Goal: Task Accomplishment & Management: Complete application form

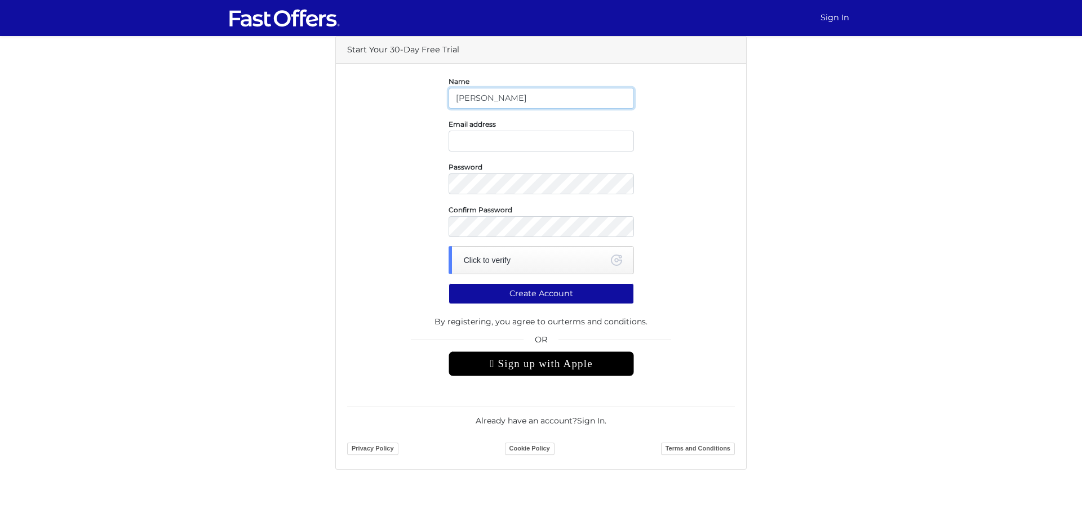
type input "[PERSON_NAME]"
type input "[DOMAIN_NAME][EMAIL_ADDRESS][DOMAIN_NAME]"
click at [617, 258] on link "Geetest" at bounding box center [616, 260] width 11 height 11
click at [559, 291] on button "Create Account" at bounding box center [540, 293] width 185 height 21
click at [566, 261] on div "Click to verify" at bounding box center [540, 260] width 185 height 28
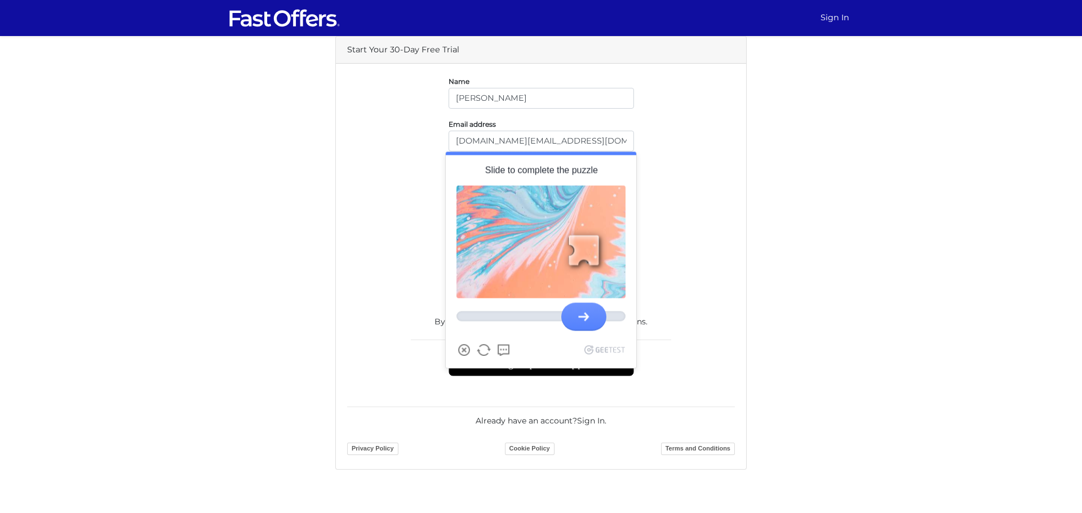
click at [594, 312] on div at bounding box center [583, 317] width 45 height 28
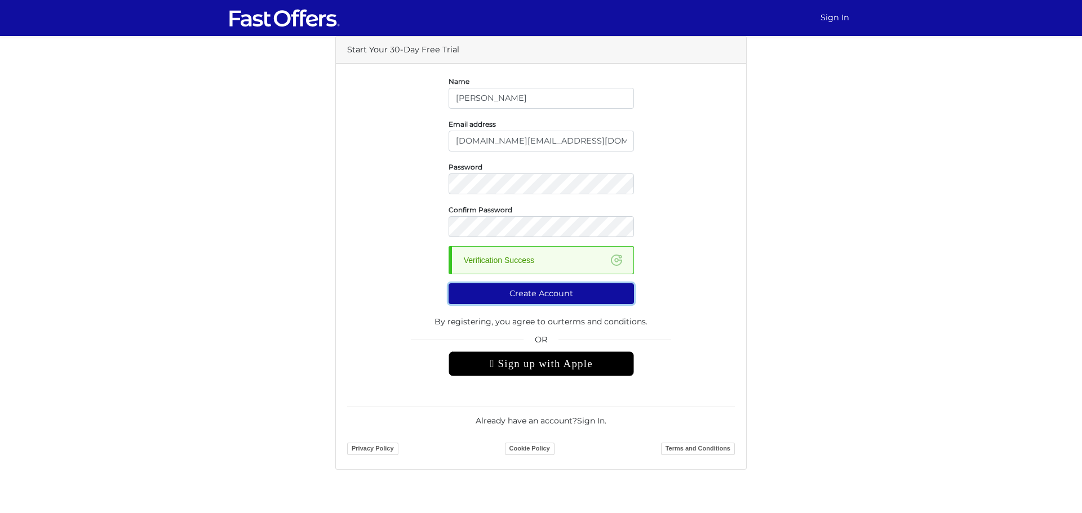
click at [567, 296] on button "Create Account" at bounding box center [540, 293] width 185 height 21
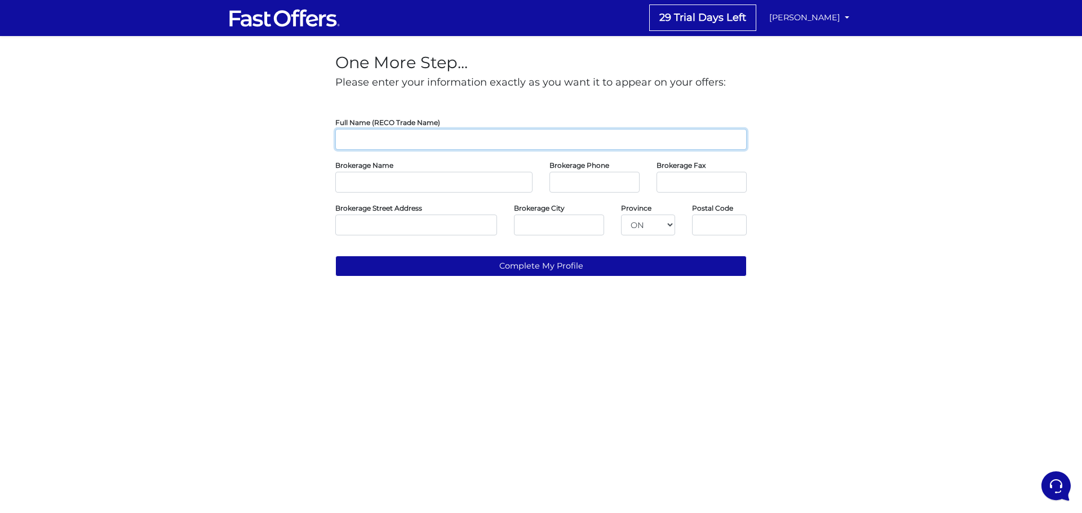
click at [418, 133] on input "text" at bounding box center [540, 139] width 411 height 21
type input "s"
type input "SANJAY GUPTA"
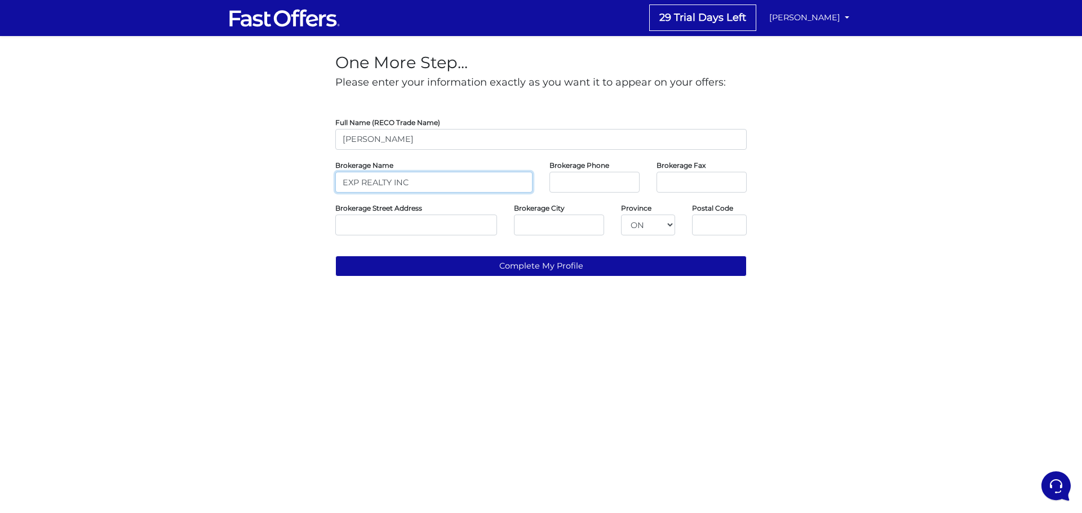
type input "EXP REALTY INC"
paste input "866-530-7737"
type input "866-530-7737"
click at [701, 174] on input "tel" at bounding box center [701, 182] width 90 height 21
paste input "647-849-3180"
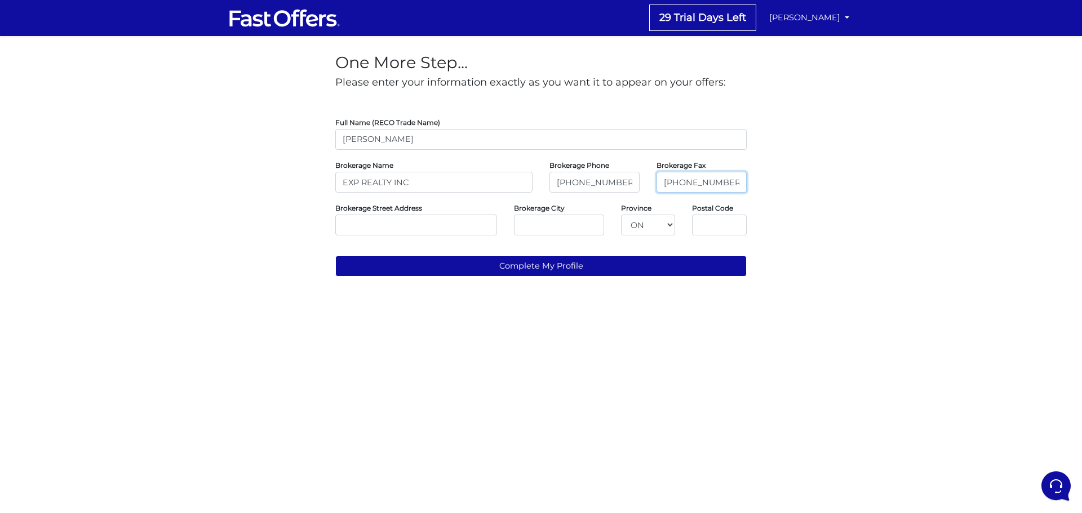
type input "647-849-3180"
click at [460, 228] on input "text" at bounding box center [416, 225] width 162 height 21
paste input "4711 YONGE ST UNIT C 10/FL TORONTO, Ontario M2N6K8"
click at [384, 226] on input "4711 YONGE ST UNIT C 10/FL TORONTO, Ontario M2N6K8" at bounding box center [416, 225] width 162 height 21
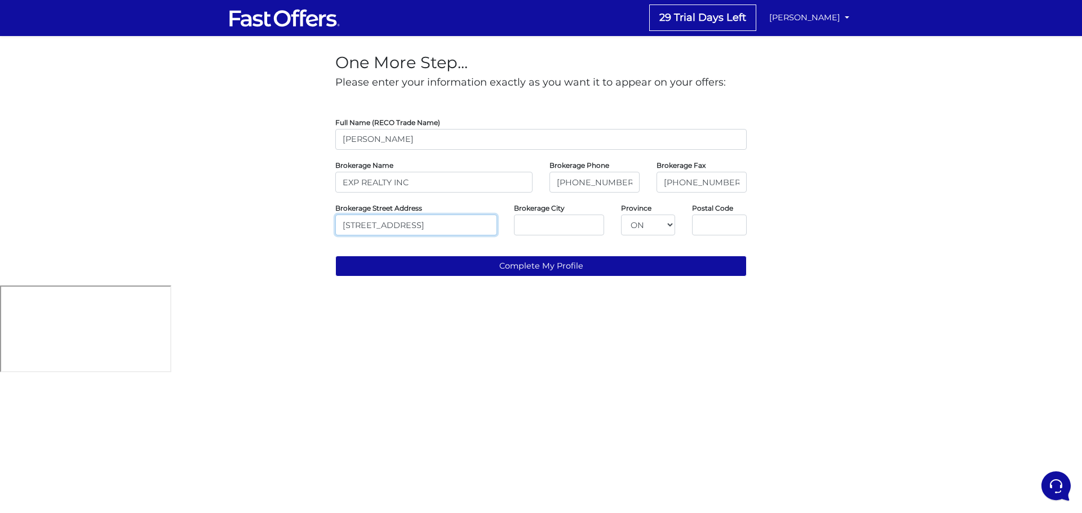
click at [384, 226] on input "4711 YONGE ST UNIT C 10/FL TORONTO, Ontario M2N6K8" at bounding box center [416, 225] width 162 height 21
type input "4711 YONGE ST UNIT C 10/FL , Ontario M2N6K8"
click at [574, 219] on input "text" at bounding box center [559, 225] width 90 height 21
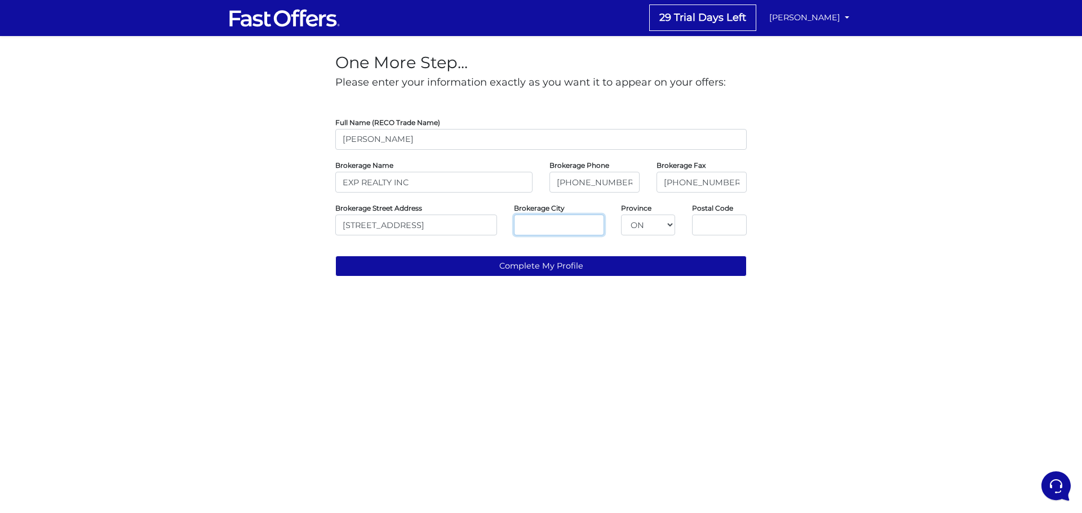
paste input "TORONTO"
type input "TORONTO"
click at [477, 226] on input "4711 YONGE ST UNIT C 10/FL , Ontario M2N6K8" at bounding box center [416, 225] width 162 height 21
click at [458, 229] on input "4711 YONGE ST UNIT C 10/FL , Ontario M2N6K8" at bounding box center [416, 225] width 162 height 21
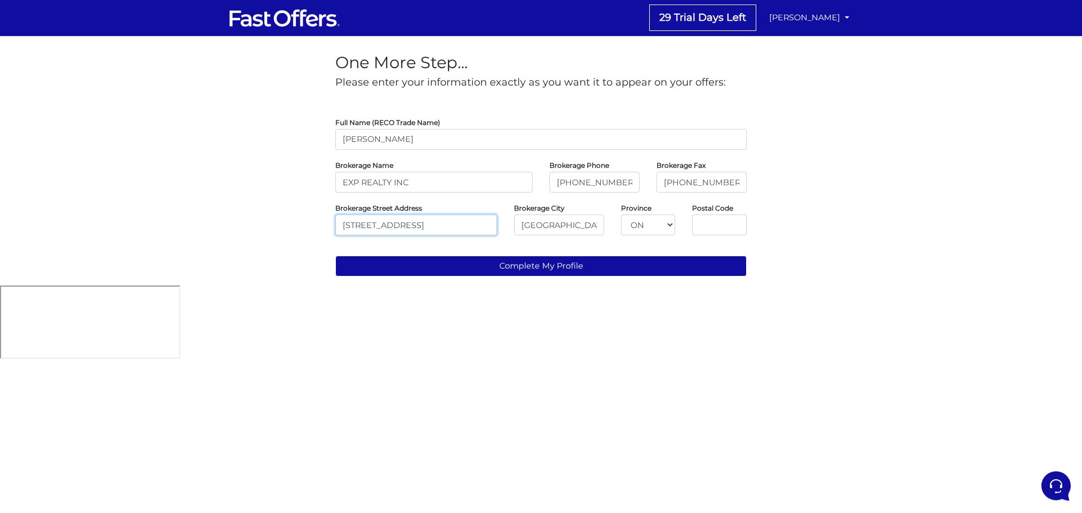
scroll to position [0, 39]
drag, startPoint x: 459, startPoint y: 223, endPoint x: 522, endPoint y: 224, distance: 63.1
click at [522, 224] on div "Brokerage Street Address 4711 YONGE ST UNIT C 10/FL , Ontario M2N6K8 Brokerage …" at bounding box center [541, 219] width 428 height 34
click at [463, 224] on input "4711 YONGE ST UNIT C 10/FL , Ontario M2N6K8" at bounding box center [416, 225] width 162 height 21
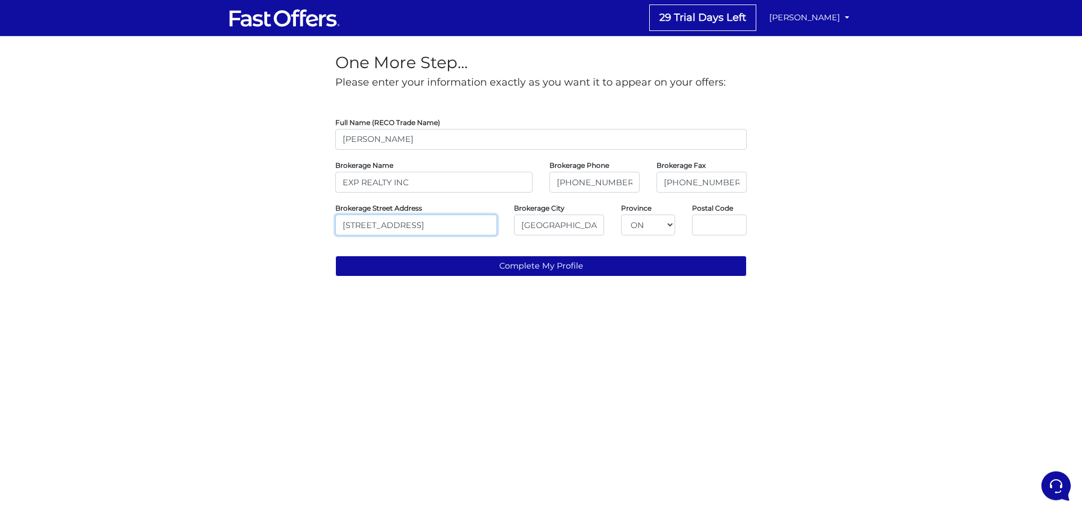
scroll to position [0, 5]
type input "4711 YONGE ST UNIT C 10/FL , Ontario"
click at [696, 223] on input "text" at bounding box center [719, 225] width 55 height 21
paste input "M2N6K8"
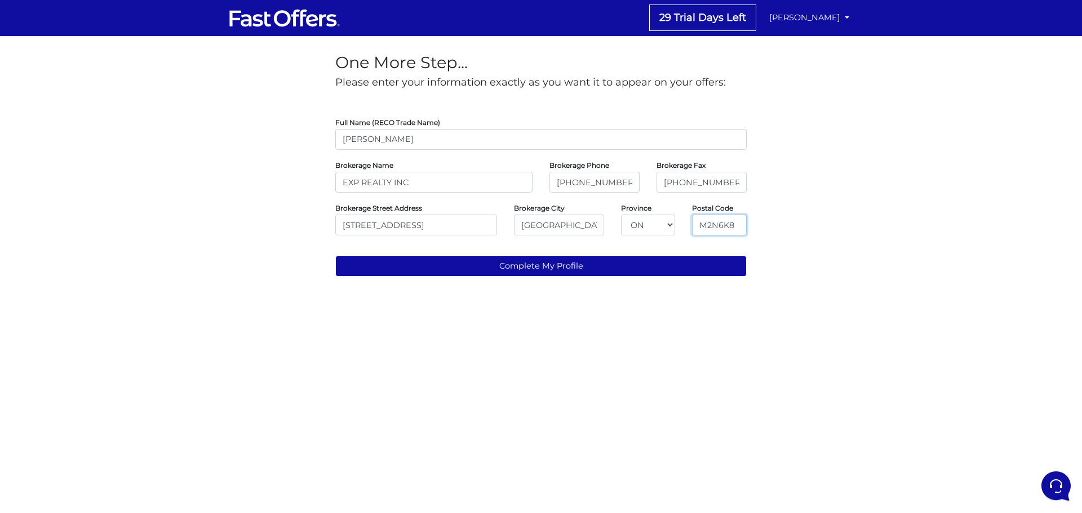
type input "M2N6K8"
drag, startPoint x: 456, startPoint y: 228, endPoint x: 560, endPoint y: 232, distance: 104.3
click at [560, 232] on div "Brokerage Street Address 4711 YONGE ST UNIT C 10/FL , Ontario Brokerage City TO…" at bounding box center [541, 219] width 428 height 34
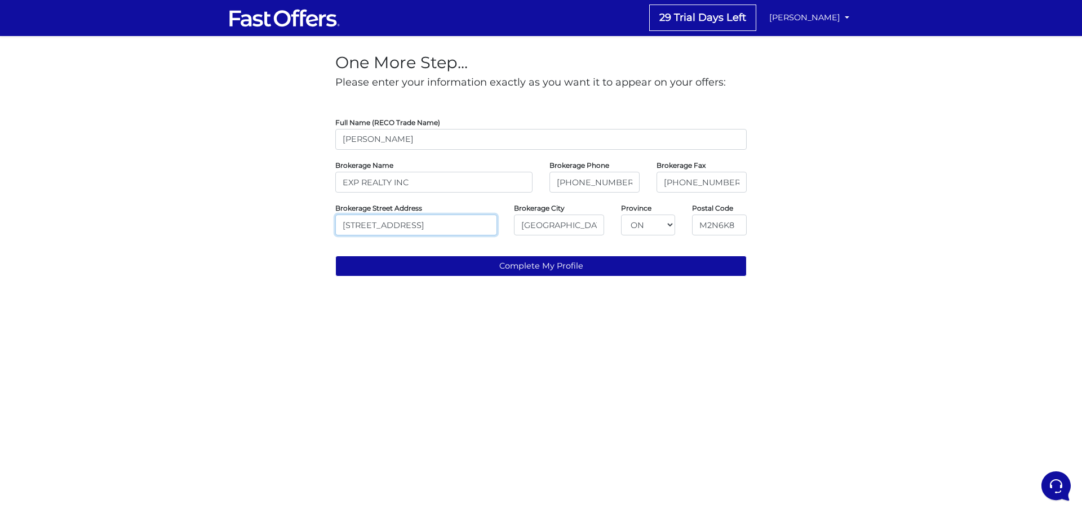
type input "4711 YONGE ST UNIT C 10/FL"
click at [589, 278] on div "One More Step... Please enter your information exactly as you want it to appear…" at bounding box center [541, 161] width 428 height 250
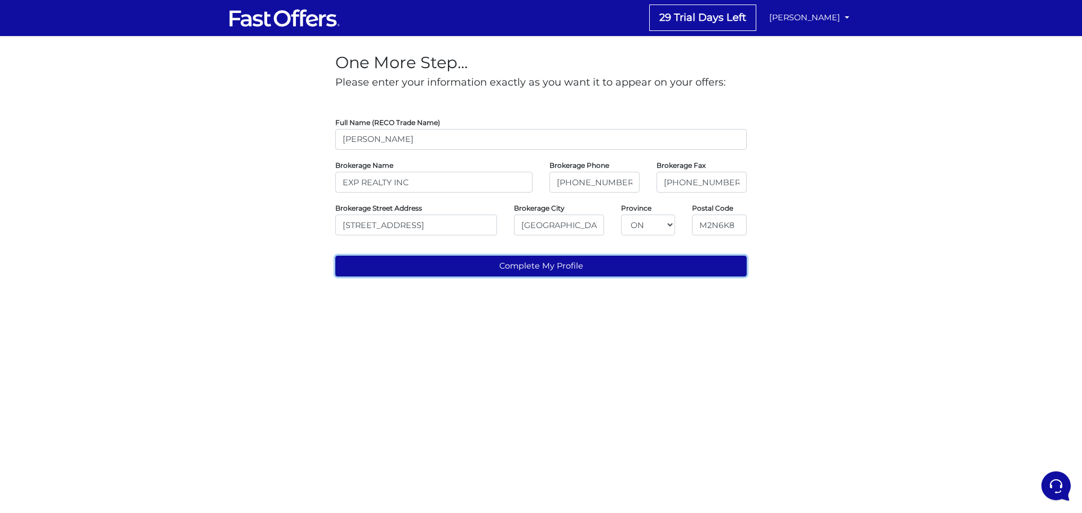
click at [588, 268] on button "Complete My Profile" at bounding box center [540, 266] width 411 height 21
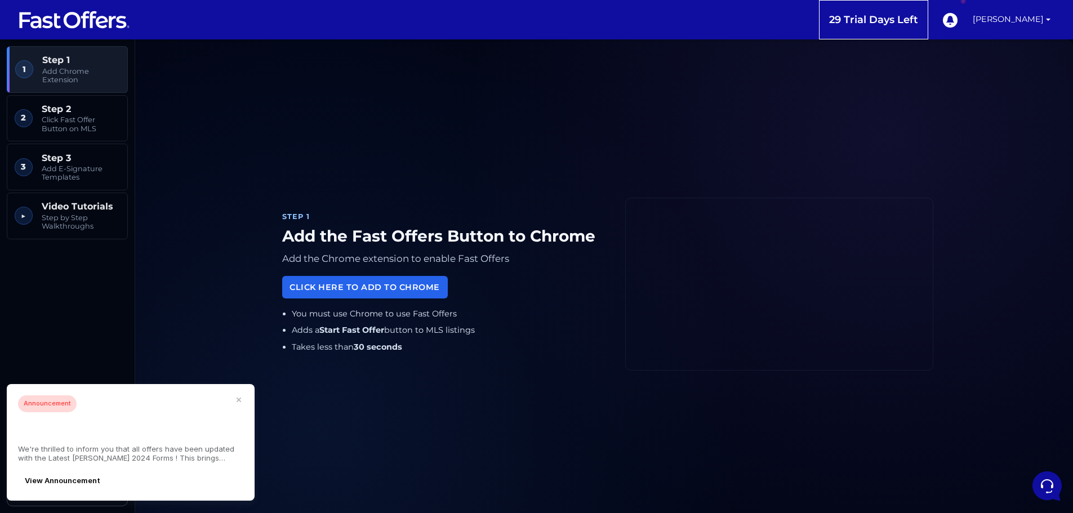
click at [355, 284] on link "Click Here to Add to Chrome" at bounding box center [365, 287] width 166 height 22
click at [99, 133] on link "2 Step 2 Click Fast Offer Button on MLS" at bounding box center [67, 118] width 121 height 47
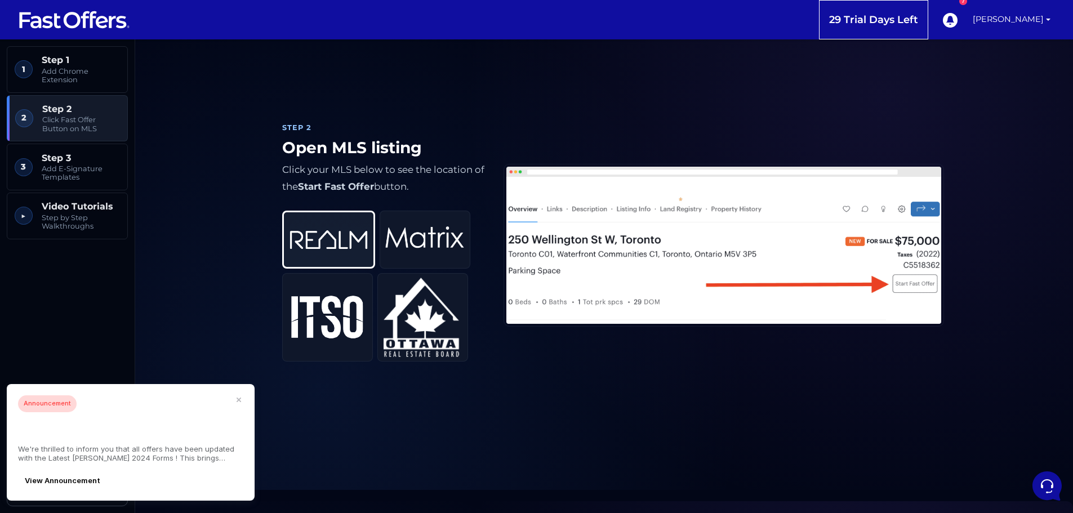
scroll to position [540, 0]
click at [74, 165] on span "Add E-Signature Templates" at bounding box center [81, 173] width 78 height 17
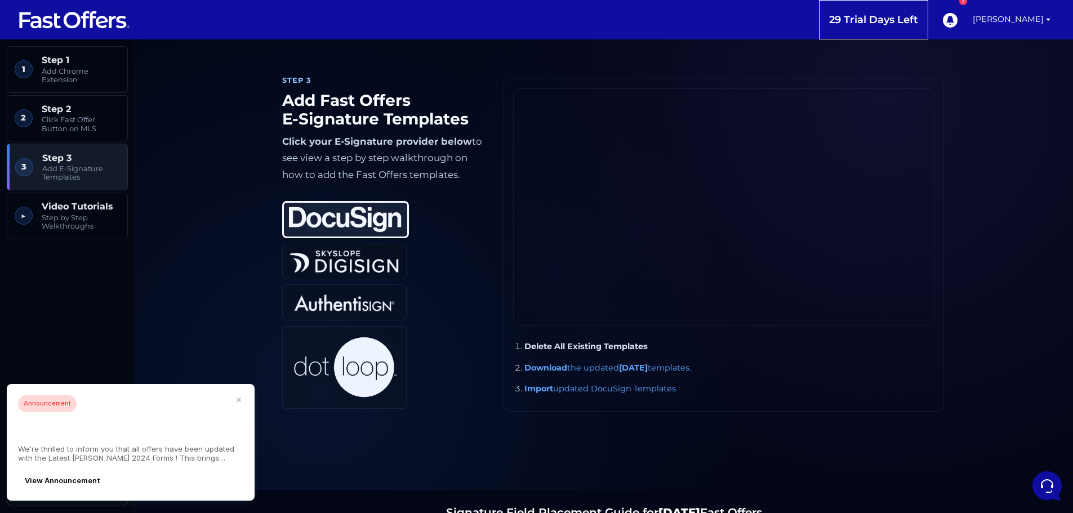
scroll to position [1041, 0]
click at [83, 217] on span "Step by Step Walkthroughs" at bounding box center [81, 222] width 78 height 17
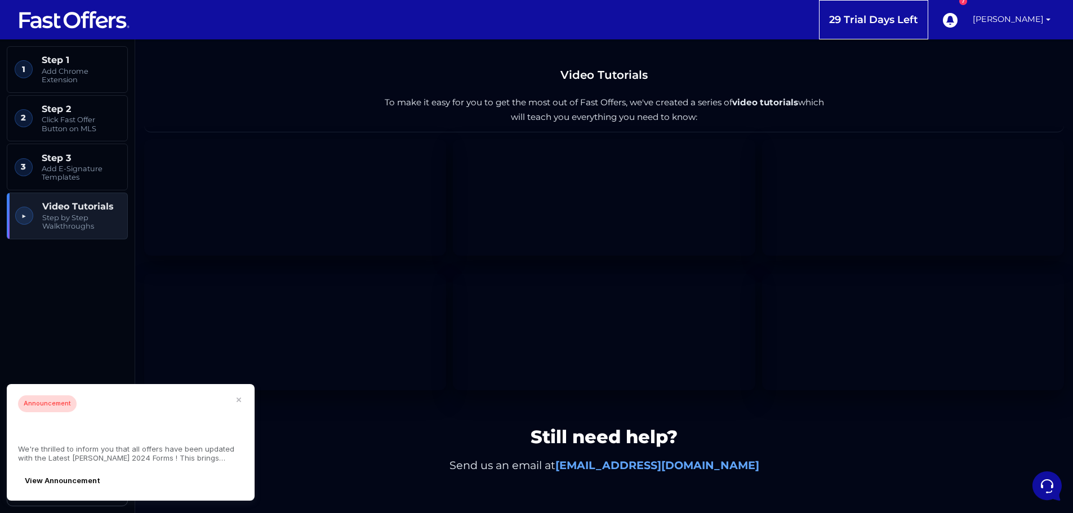
scroll to position [1848, 0]
click at [239, 402] on icon "button" at bounding box center [238, 399] width 3 height 3
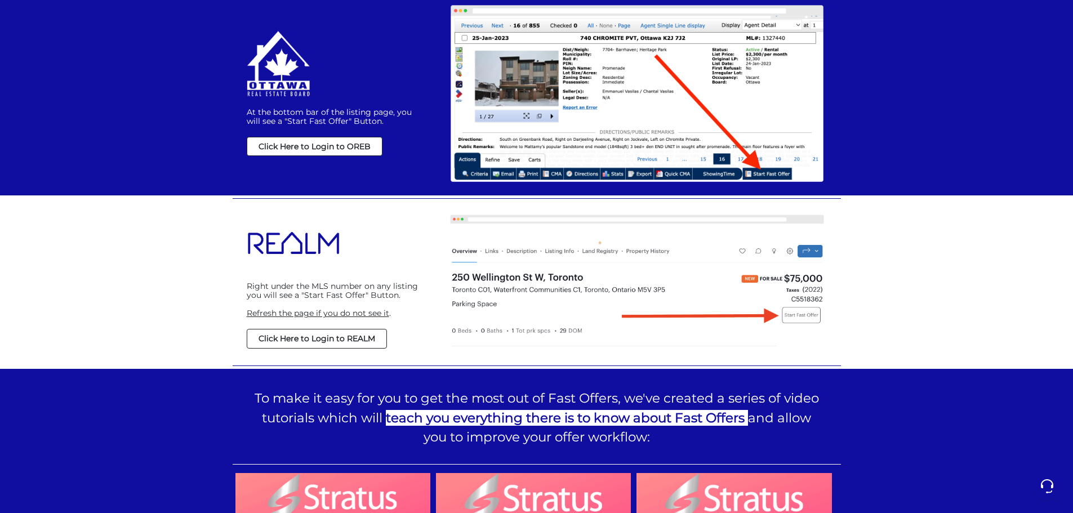
scroll to position [958, 0]
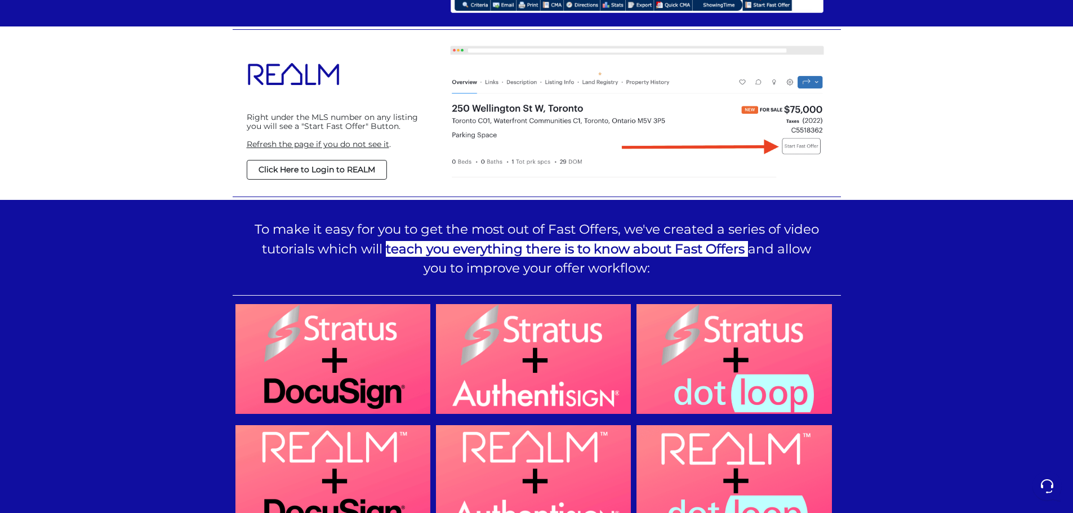
click at [340, 176] on link "Click Here to Login to REALM" at bounding box center [317, 169] width 140 height 19
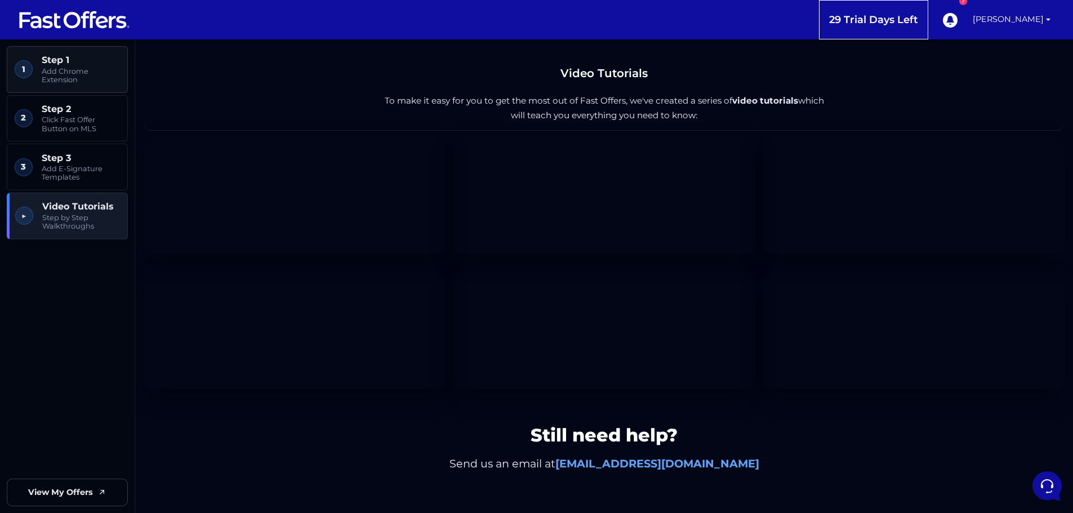
click at [68, 73] on span "Add Chrome Extension" at bounding box center [81, 75] width 78 height 17
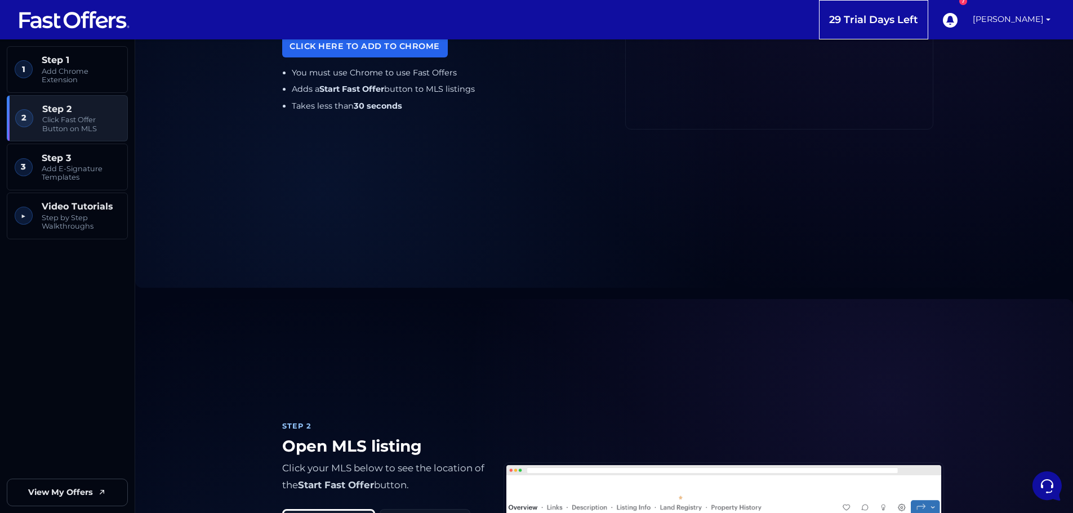
click at [69, 122] on span "Click Fast Offer Button on MLS" at bounding box center [81, 123] width 78 height 17
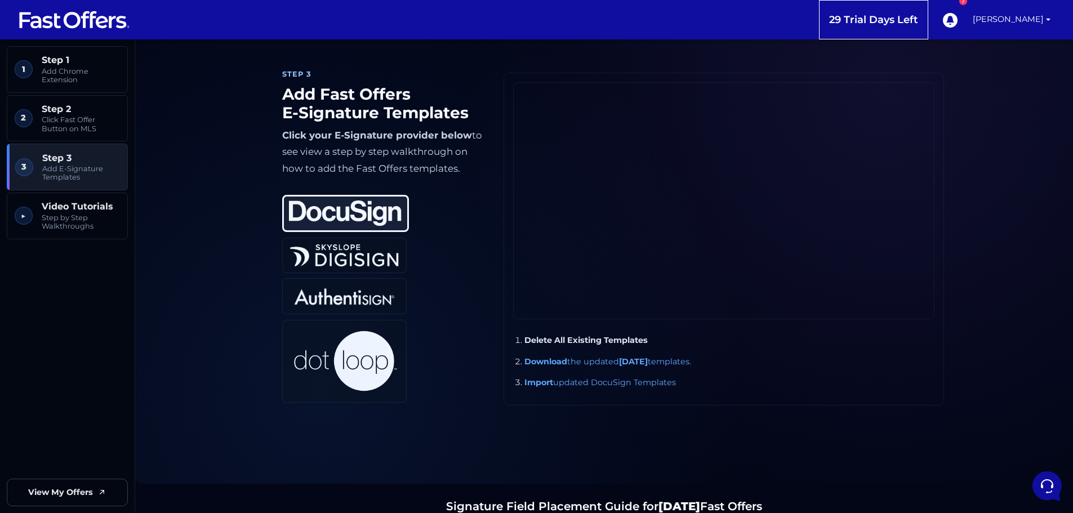
scroll to position [1047, 0]
click at [353, 294] on img at bounding box center [344, 296] width 113 height 26
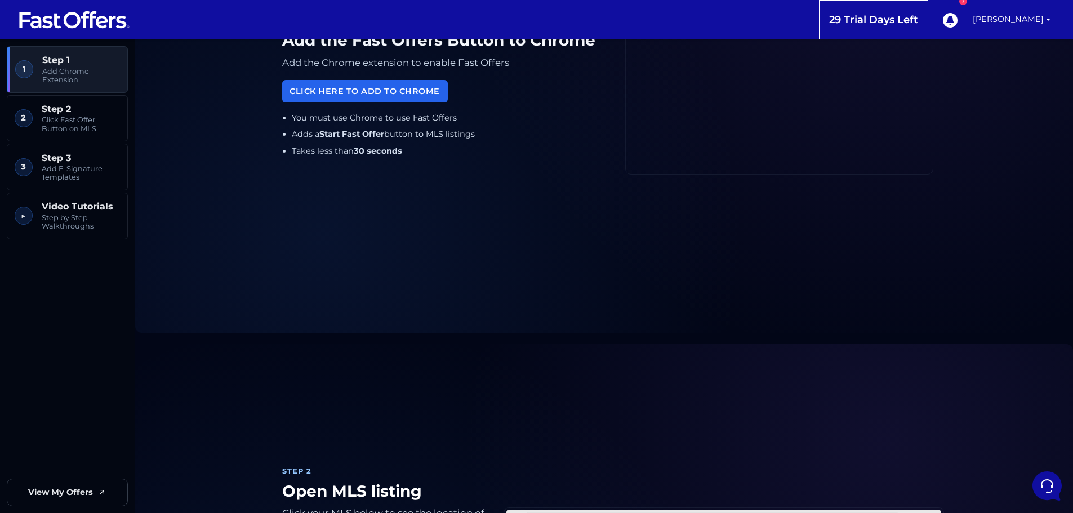
scroll to position [439, 0]
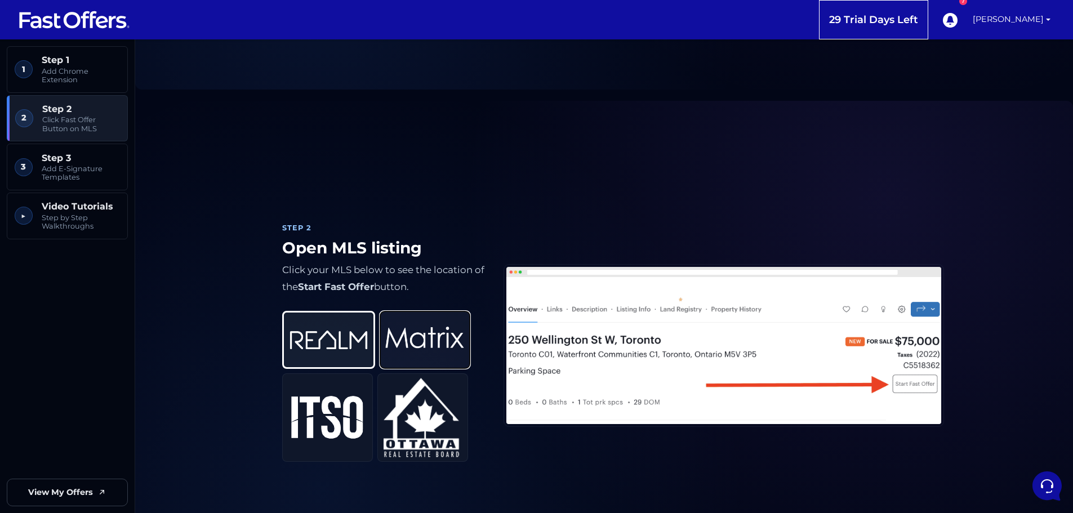
click at [433, 332] on img at bounding box center [424, 340] width 79 height 46
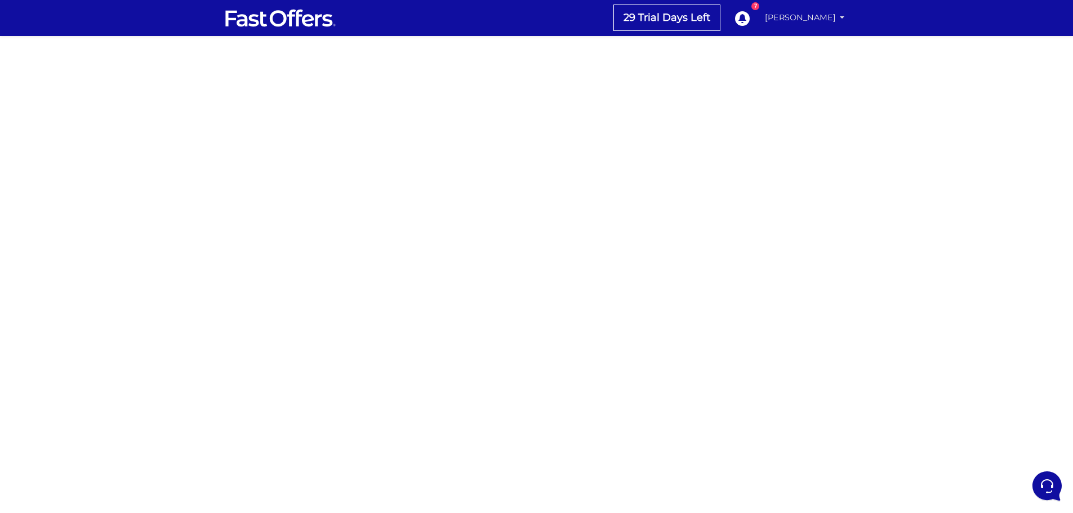
click at [799, 15] on link "[PERSON_NAME]" at bounding box center [805, 18] width 89 height 22
click at [260, 20] on img at bounding box center [280, 17] width 113 height 21
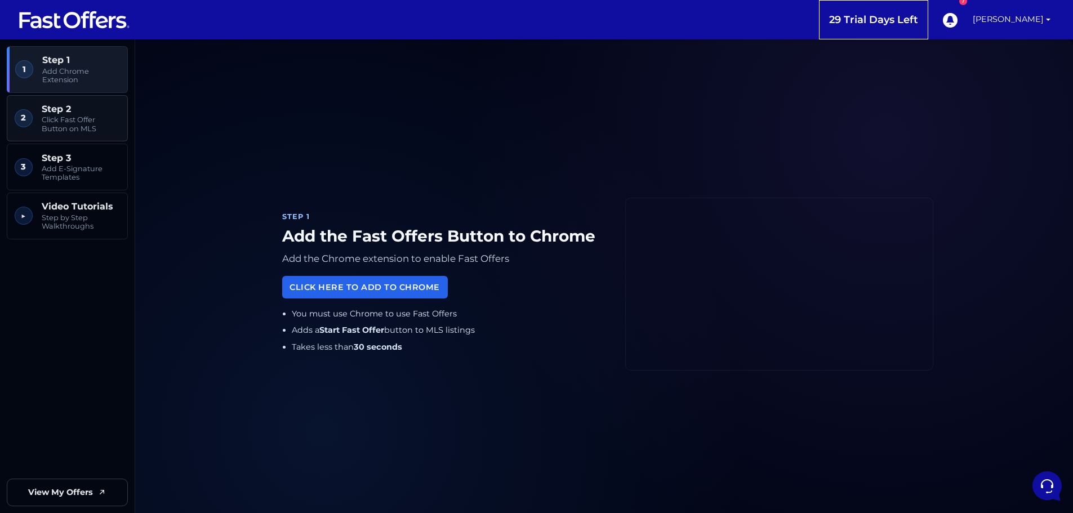
click at [95, 131] on span "Click Fast Offer Button on MLS" at bounding box center [81, 123] width 78 height 17
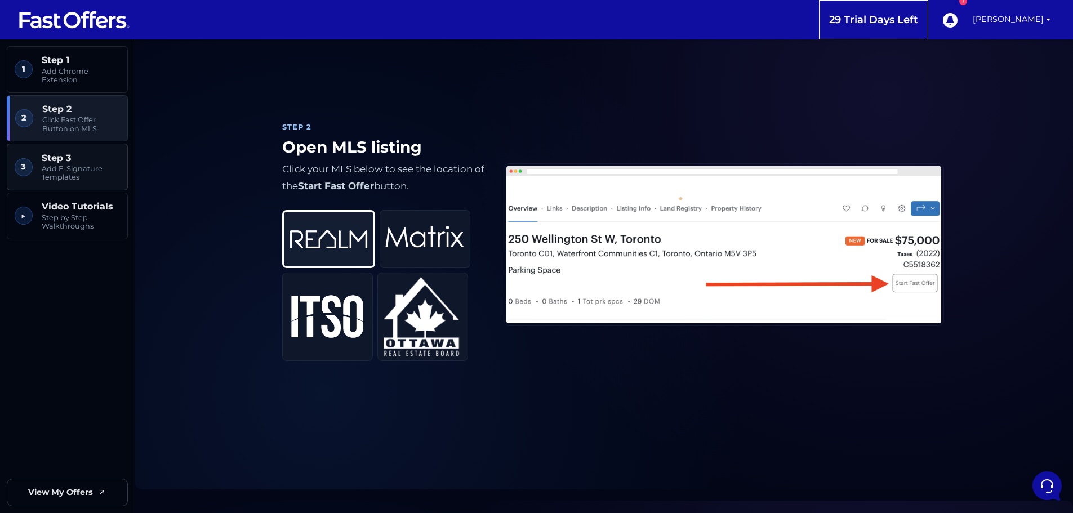
click at [94, 159] on span "Step 3" at bounding box center [81, 158] width 78 height 11
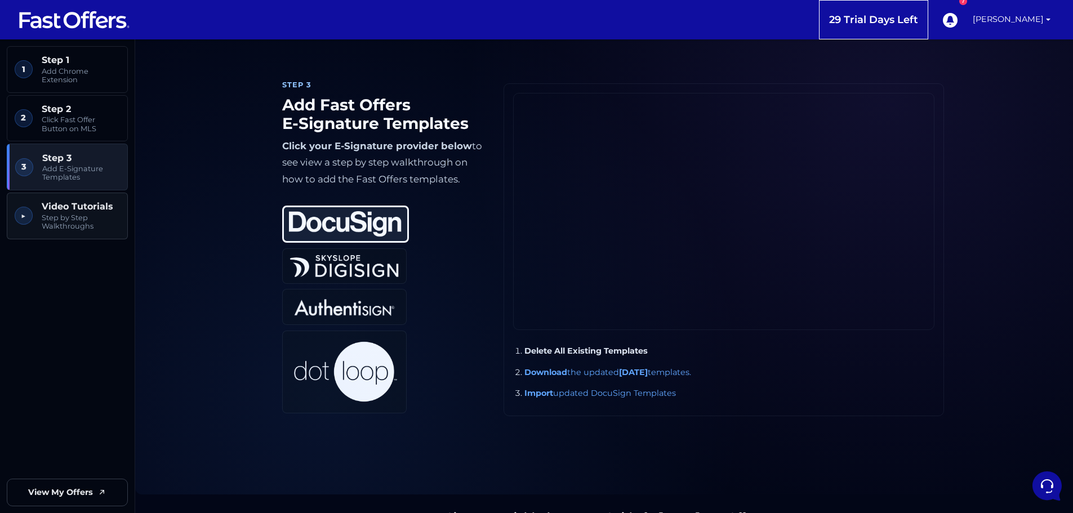
scroll to position [1041, 0]
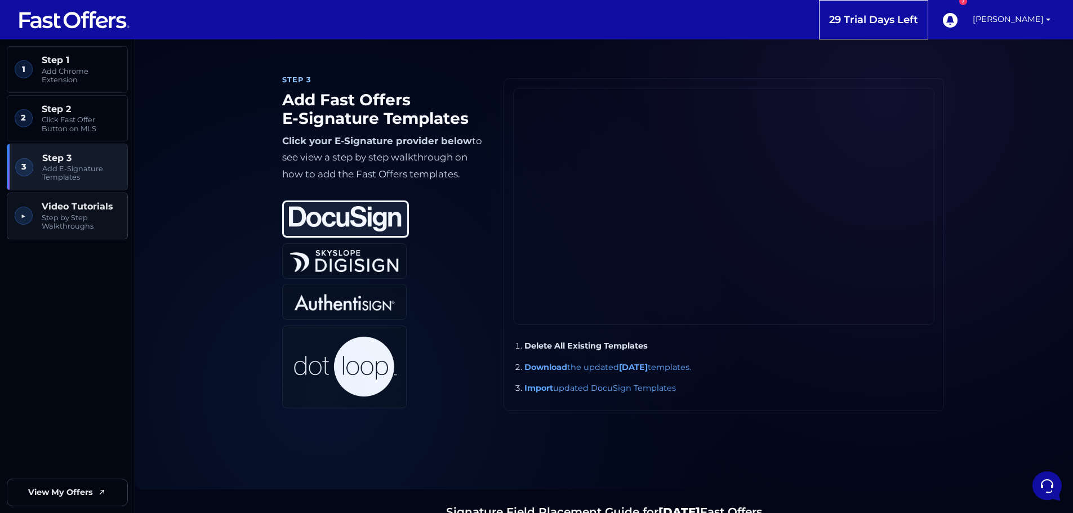
click at [84, 219] on span "Step by Step Walkthroughs" at bounding box center [81, 222] width 78 height 17
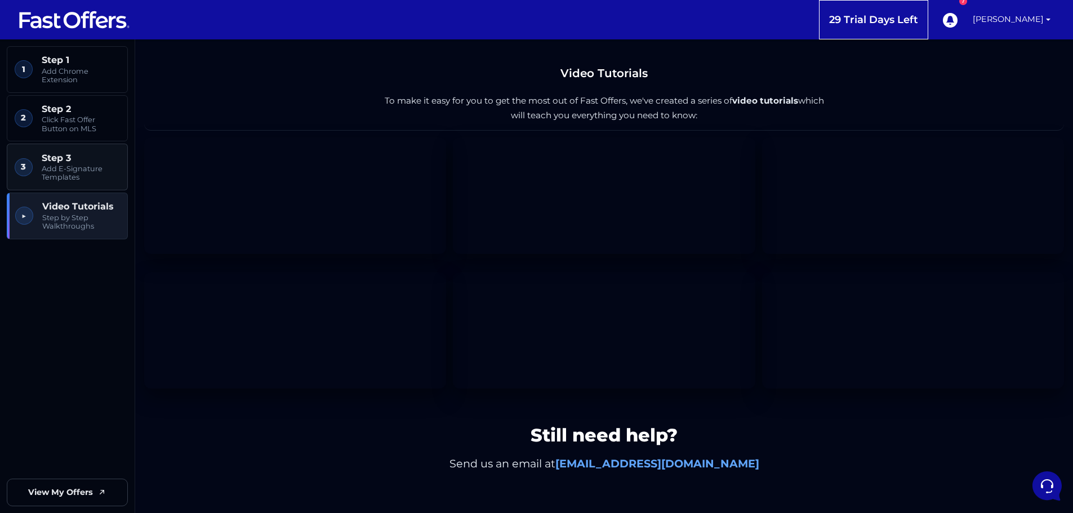
click at [83, 166] on span "Add E-Signature Templates" at bounding box center [81, 173] width 78 height 17
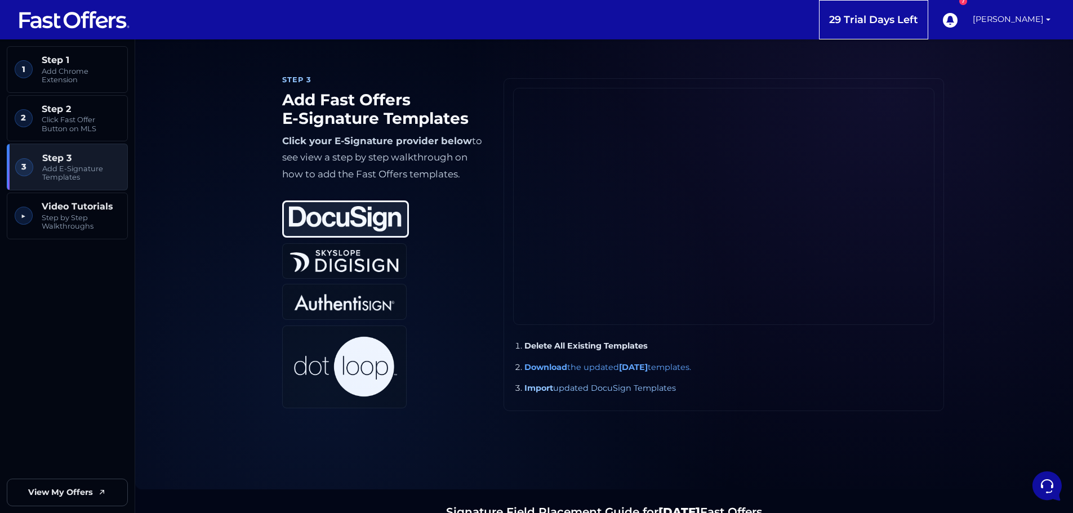
click at [614, 388] on link "Import updated DocuSign Templates" at bounding box center [600, 388] width 152 height 10
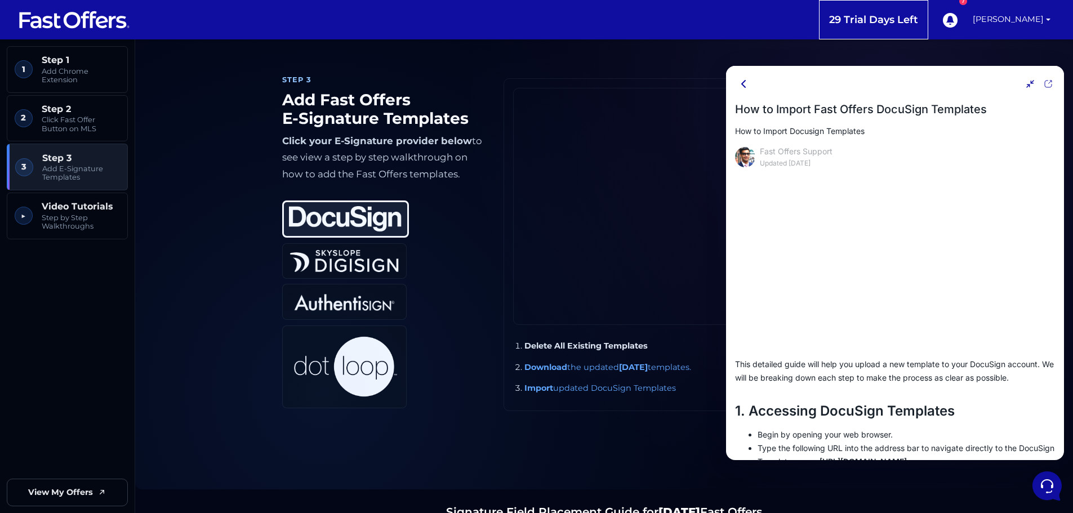
click at [739, 85] on icon at bounding box center [744, 84] width 14 height 14
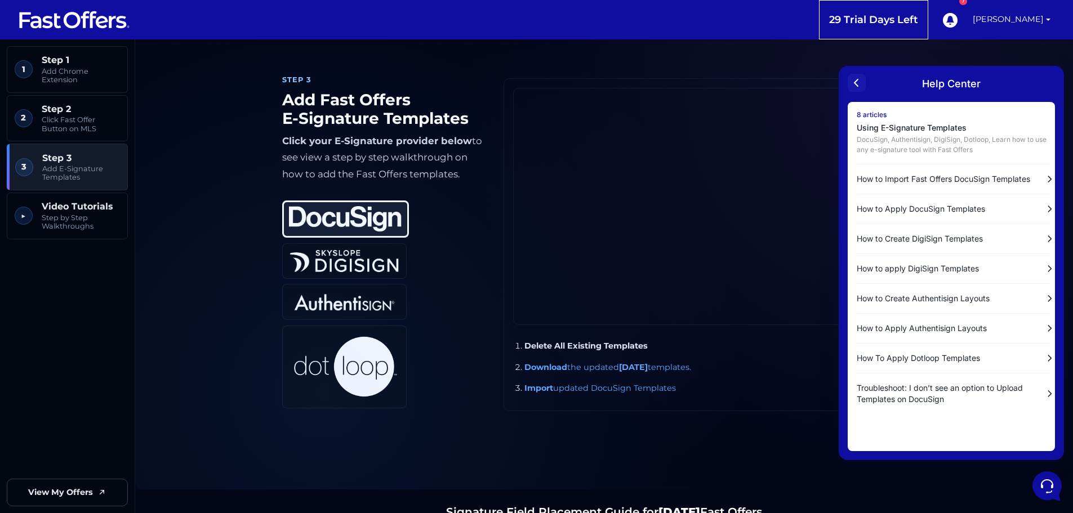
click at [856, 81] on icon at bounding box center [856, 82] width 3 height 7
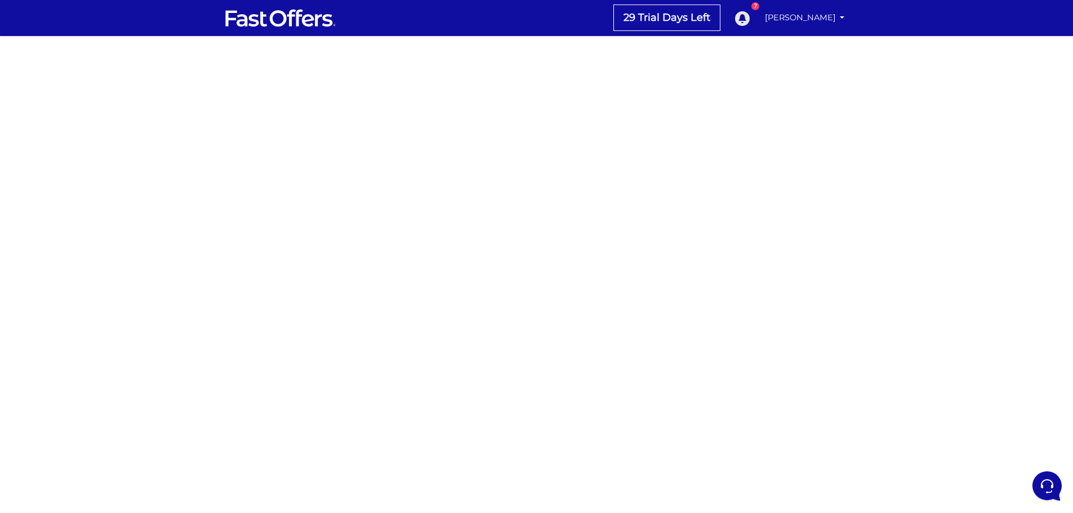
click at [750, 16] on icon at bounding box center [742, 18] width 15 height 15
click at [824, 10] on link "[PERSON_NAME]" at bounding box center [805, 18] width 89 height 22
click at [802, 42] on link "My Offers" at bounding box center [803, 43] width 89 height 17
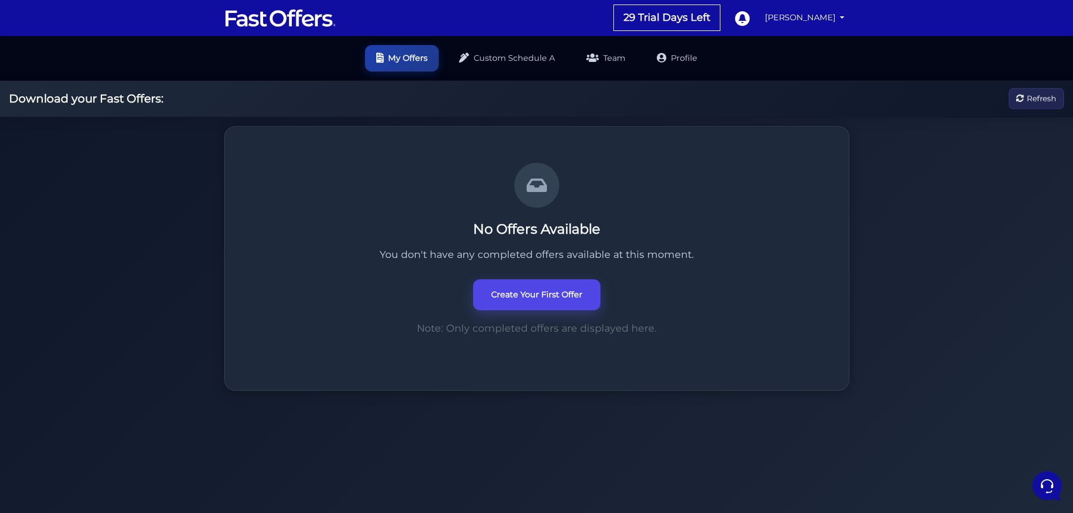
click at [516, 292] on link "Create Your First Offer" at bounding box center [536, 294] width 127 height 31
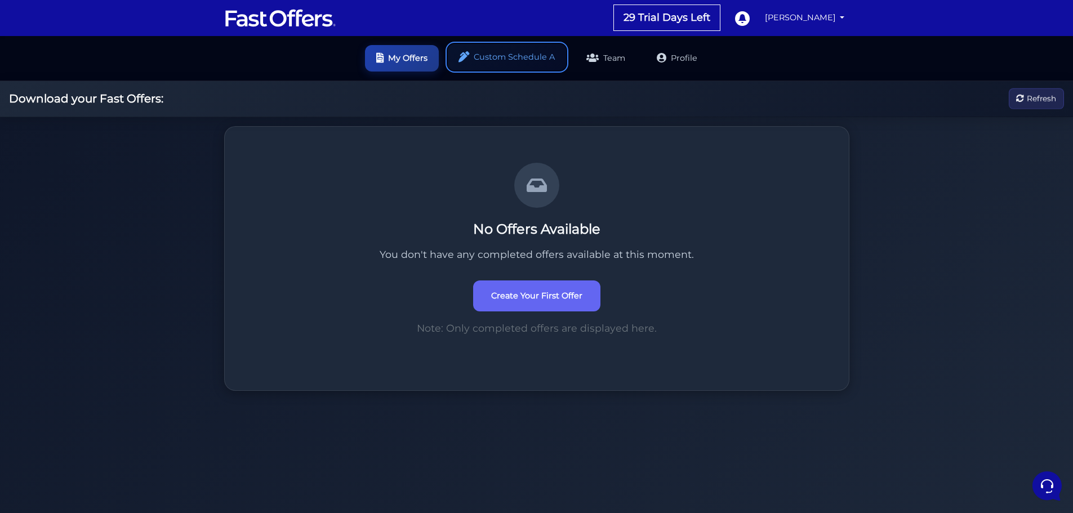
click at [512, 64] on link "Custom Schedule A" at bounding box center [507, 57] width 118 height 26
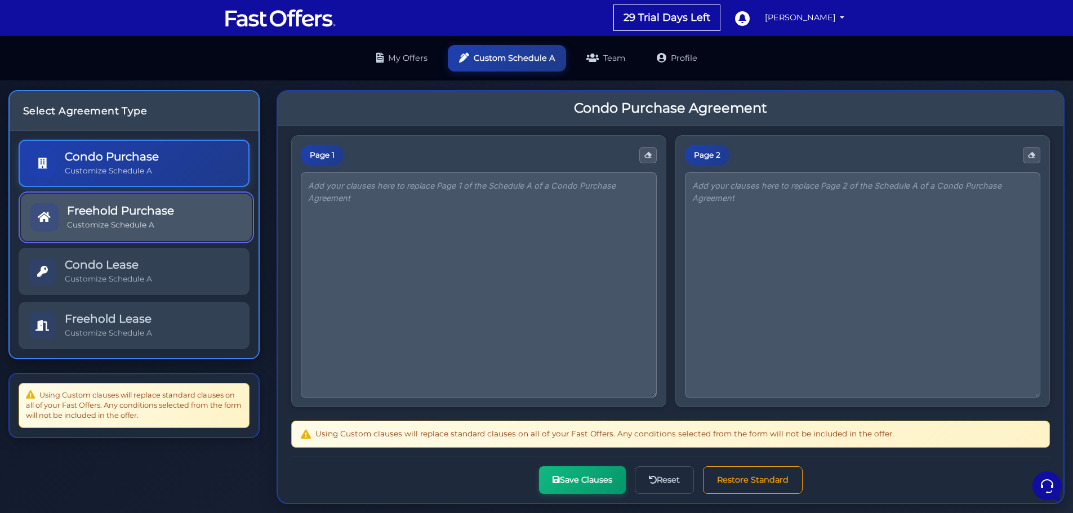
click at [185, 228] on link "Freehold Purchase Customize Schedule A" at bounding box center [136, 217] width 231 height 47
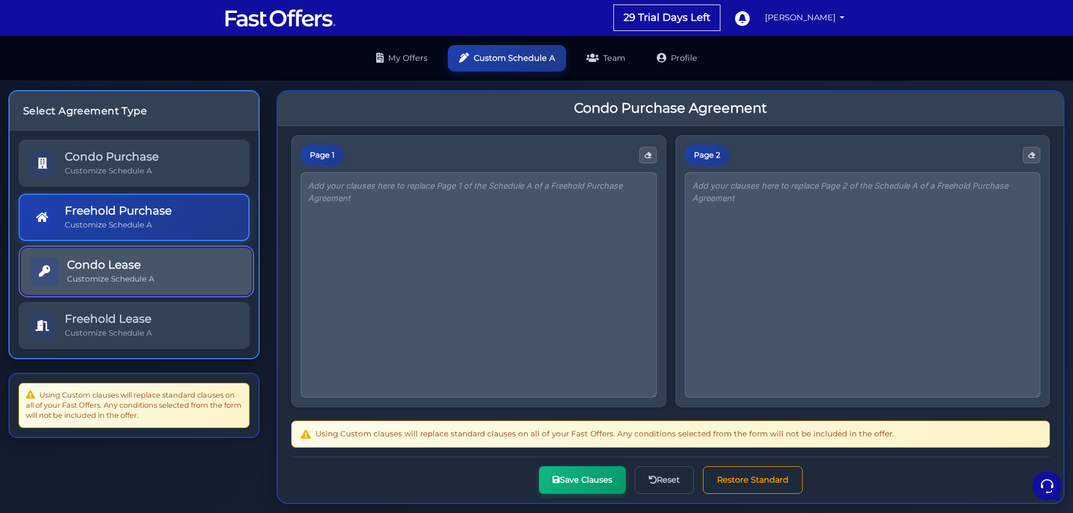
click at [157, 255] on link "Condo Lease Customize Schedule A" at bounding box center [136, 271] width 231 height 47
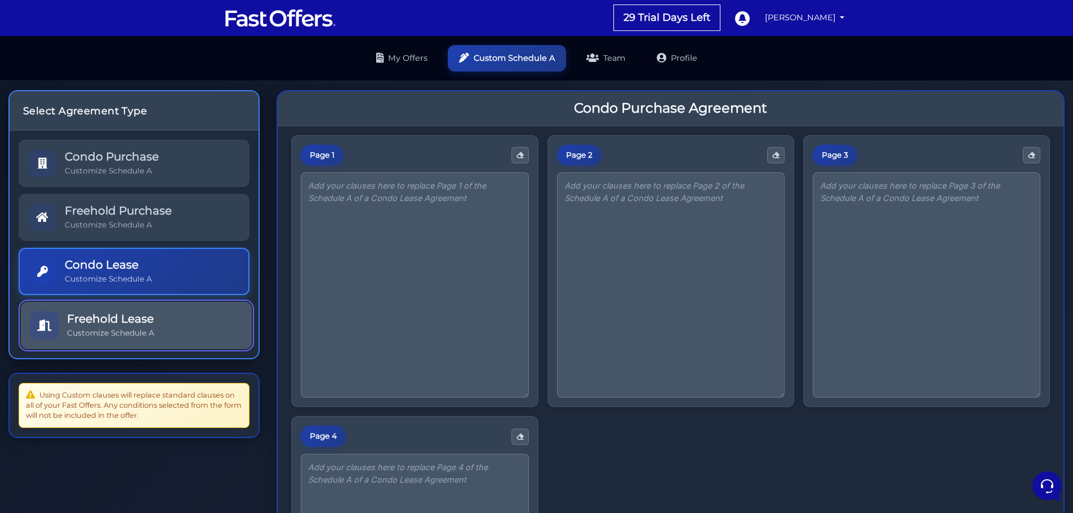
click at [162, 302] on link "Freehold Lease Customize Schedule A" at bounding box center [136, 325] width 231 height 47
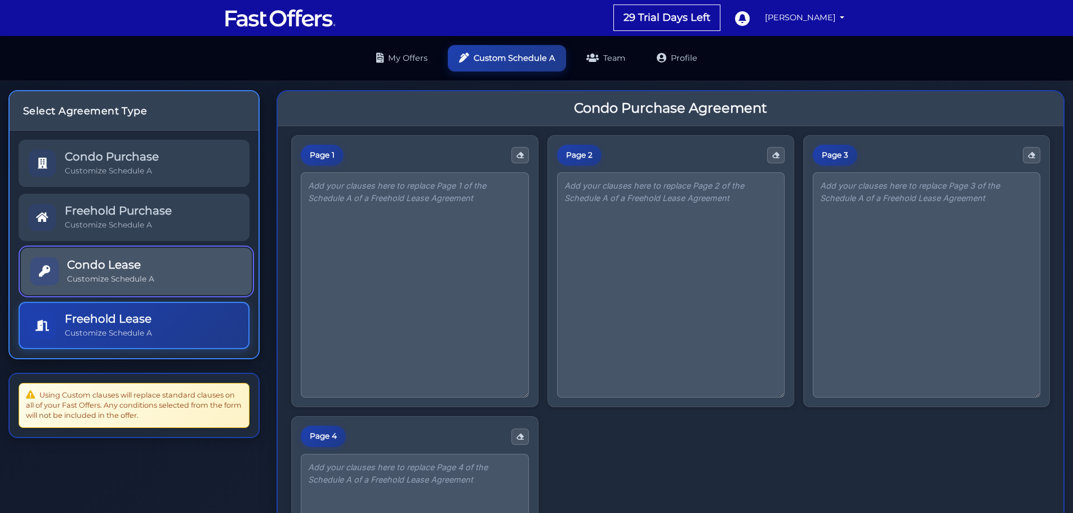
click at [181, 275] on link "Condo Lease Customize Schedule A" at bounding box center [136, 271] width 231 height 47
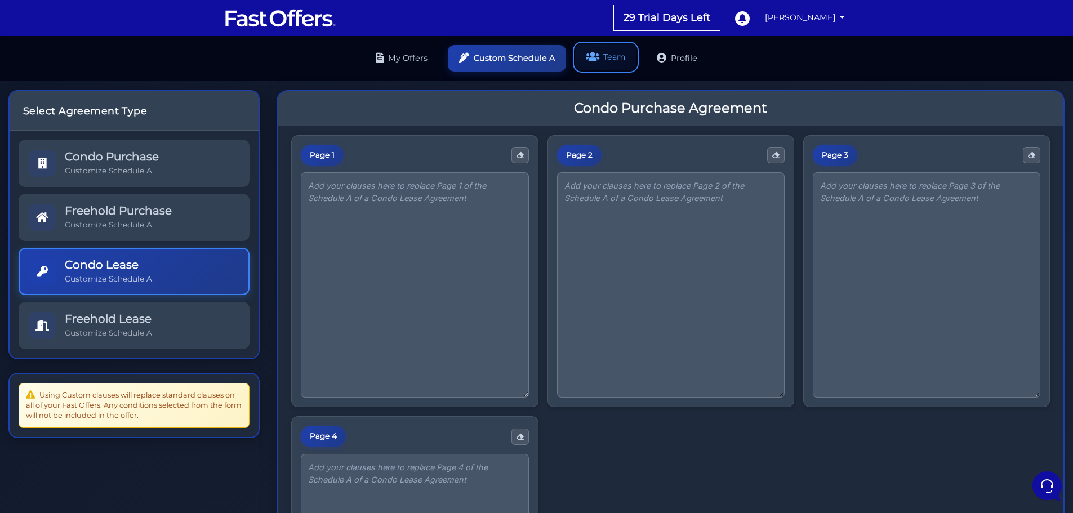
click at [606, 60] on link "Team" at bounding box center [605, 57] width 61 height 26
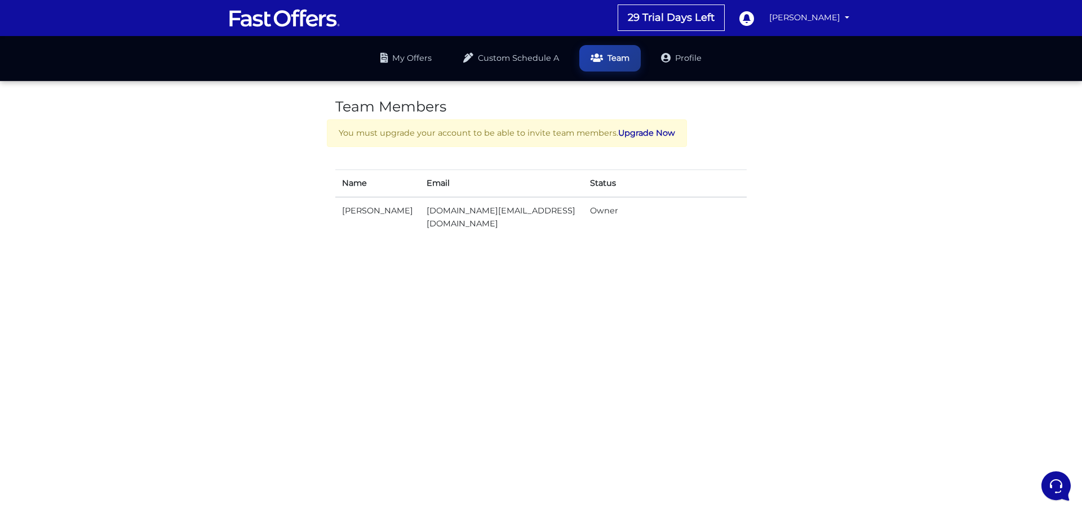
click at [693, 99] on h3 "Team Members" at bounding box center [540, 106] width 411 height 17
click at [689, 67] on link "Profile" at bounding box center [681, 57] width 63 height 26
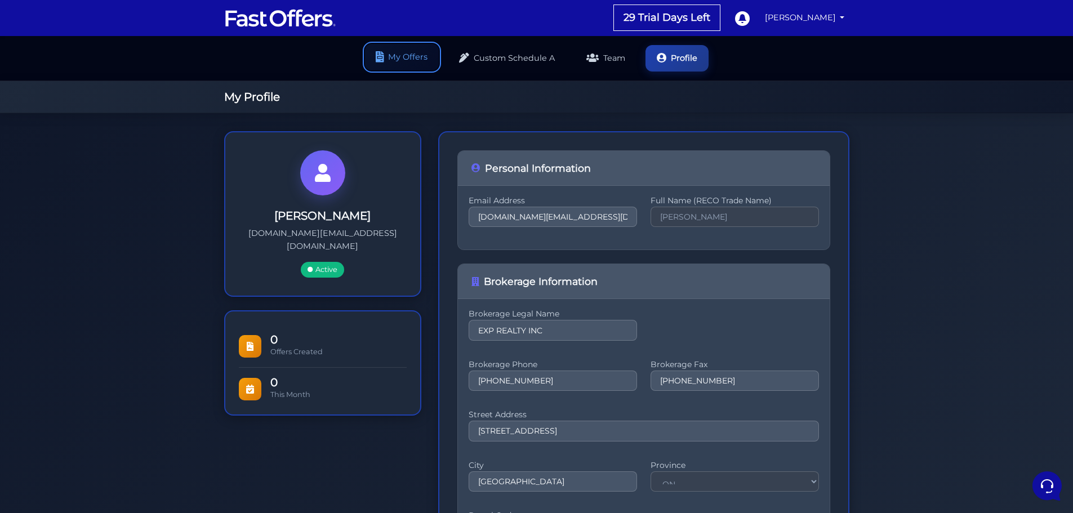
click at [434, 69] on link "My Offers" at bounding box center [402, 57] width 74 height 26
